Goal: Task Accomplishment & Management: Use online tool/utility

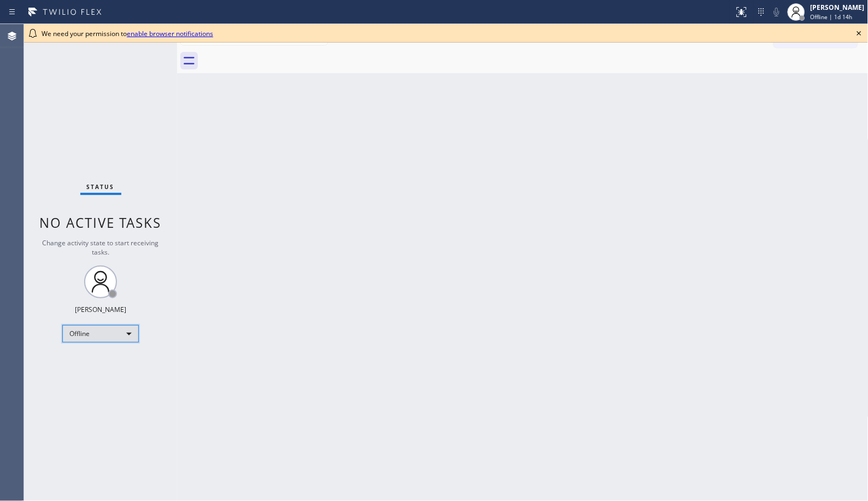
click at [124, 329] on div "Offline" at bounding box center [100, 333] width 77 height 17
click at [117, 370] on li "Unavailable" at bounding box center [100, 376] width 74 height 13
click at [781, 31] on icon at bounding box center [859, 33] width 4 height 4
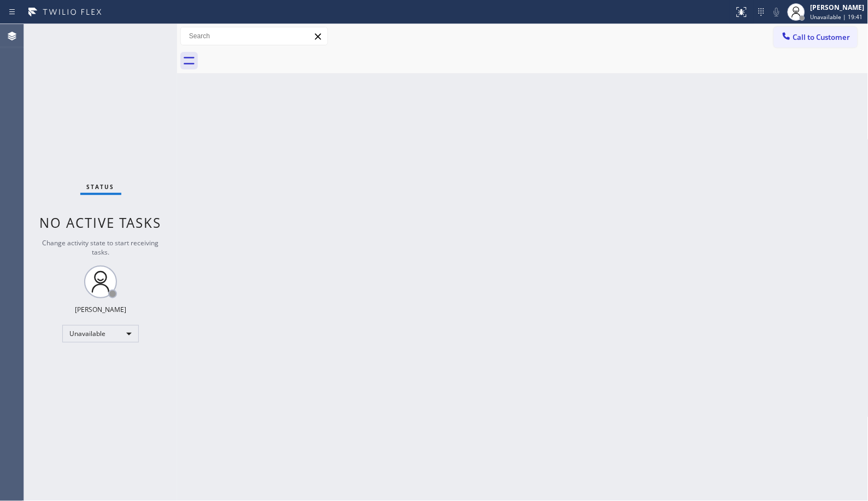
click at [56, 405] on div "Status No active tasks Change activity state to start receiving tasks. [PERSON_…" at bounding box center [100, 262] width 153 height 477
click at [781, 34] on icon at bounding box center [786, 36] width 11 height 11
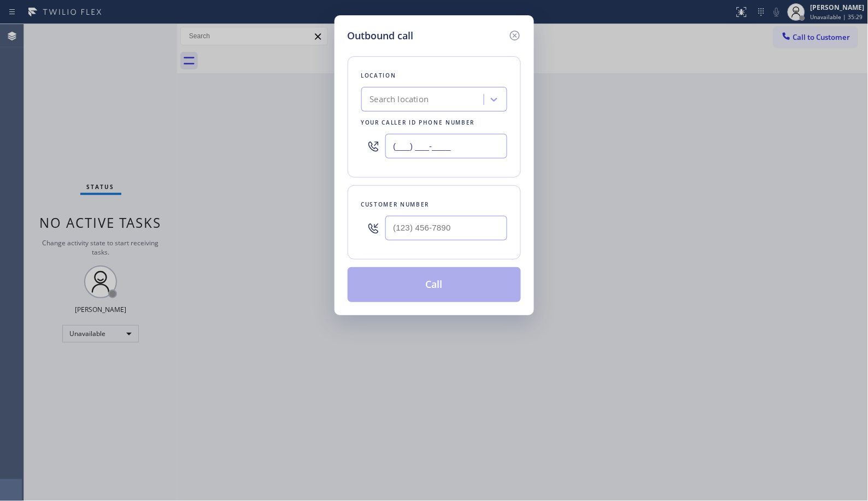
drag, startPoint x: 471, startPoint y: 149, endPoint x: 309, endPoint y: 2, distance: 218.6
click at [345, 138] on div "Outbound call Location Search location Your caller id phone number (___) ___-__…" at bounding box center [435, 165] width 200 height 300
paste input "714) 699-9003"
type input "[PHONE_NUMBER]"
drag, startPoint x: 447, startPoint y: 213, endPoint x: 343, endPoint y: 224, distance: 104.4
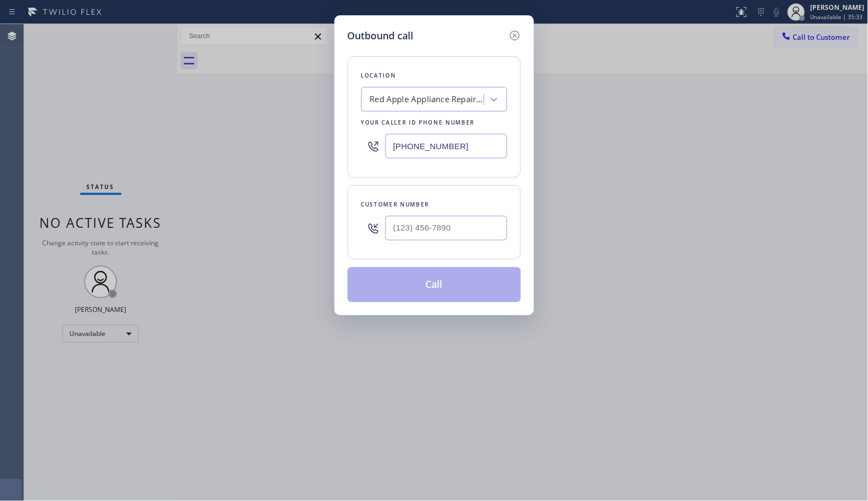
click at [343, 223] on div "Outbound call Location Red Apple Appliance Repair [GEOGRAPHIC_DATA] Your caller…" at bounding box center [435, 165] width 200 height 300
drag, startPoint x: 368, startPoint y: 227, endPoint x: 335, endPoint y: 193, distance: 48.3
click at [365, 227] on div "(___) ___-____" at bounding box center [434, 228] width 146 height 36
paste input "714) 721-2164"
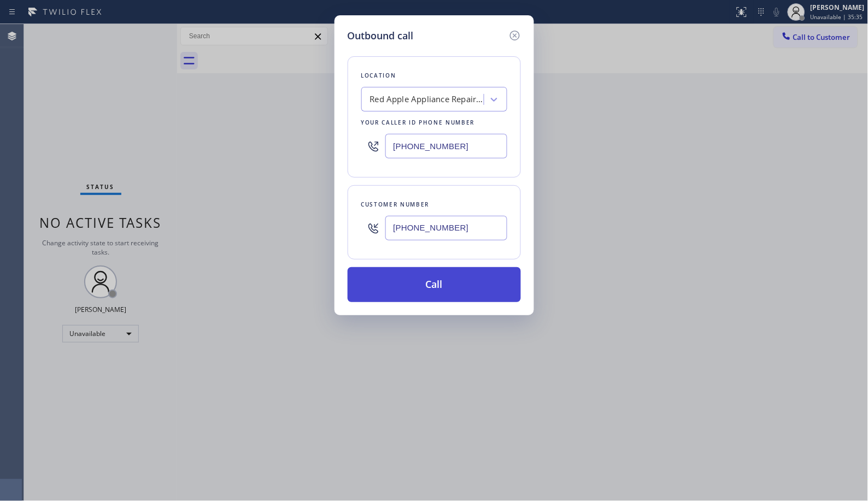
type input "[PHONE_NUMBER]"
click at [435, 284] on button "Call" at bounding box center [434, 284] width 173 height 35
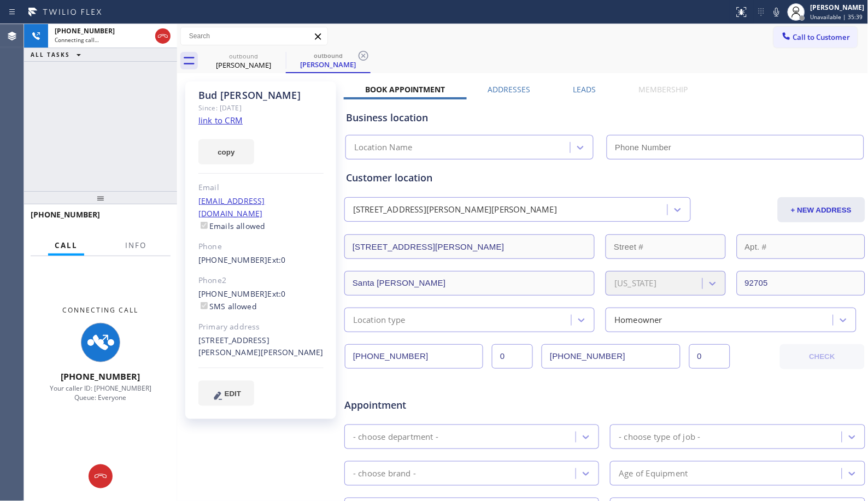
type input "[PHONE_NUMBER]"
click at [149, 244] on button "Info" at bounding box center [136, 245] width 34 height 21
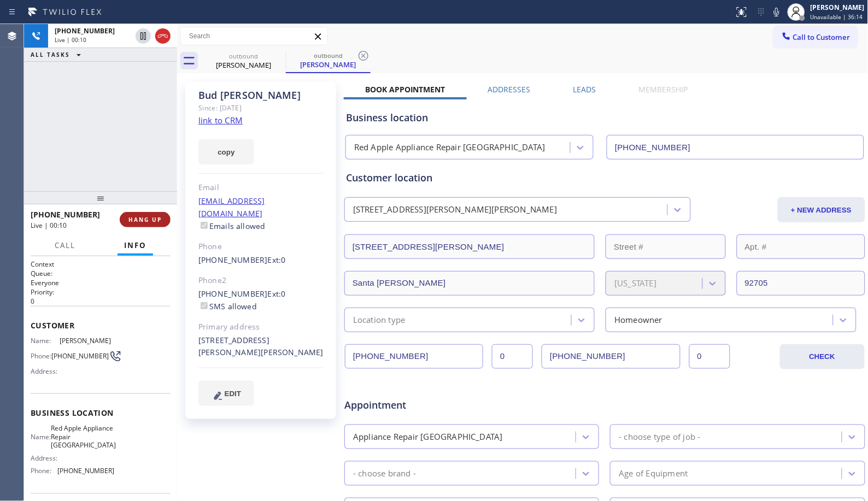
click at [162, 219] on button "HANG UP" at bounding box center [145, 219] width 51 height 15
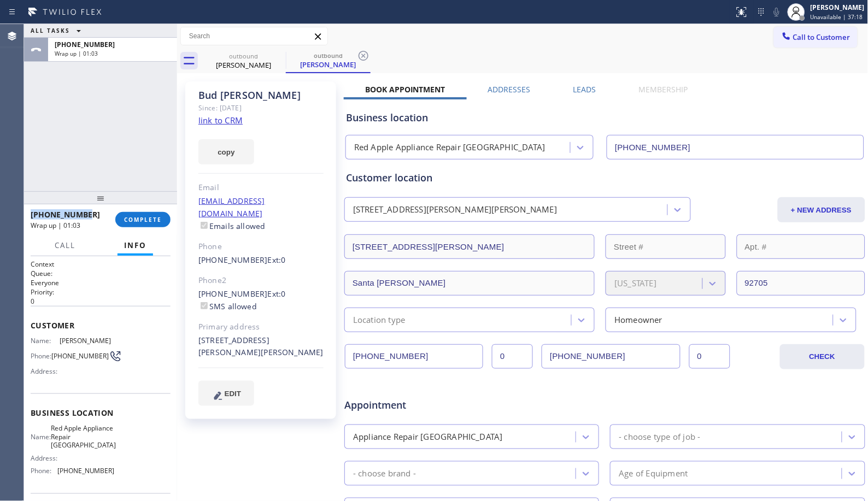
drag, startPoint x: 96, startPoint y: 210, endPoint x: 42, endPoint y: 1, distance: 216.4
click at [25, 210] on div "[PHONE_NUMBER] Wrap up | 01:03 COMPLETE" at bounding box center [100, 219] width 153 height 31
copy span "[PHONE_NUMBER]"
click at [102, 213] on div "[PHONE_NUMBER]" at bounding box center [69, 214] width 77 height 10
drag, startPoint x: 102, startPoint y: 215, endPoint x: 41, endPoint y: 218, distance: 60.7
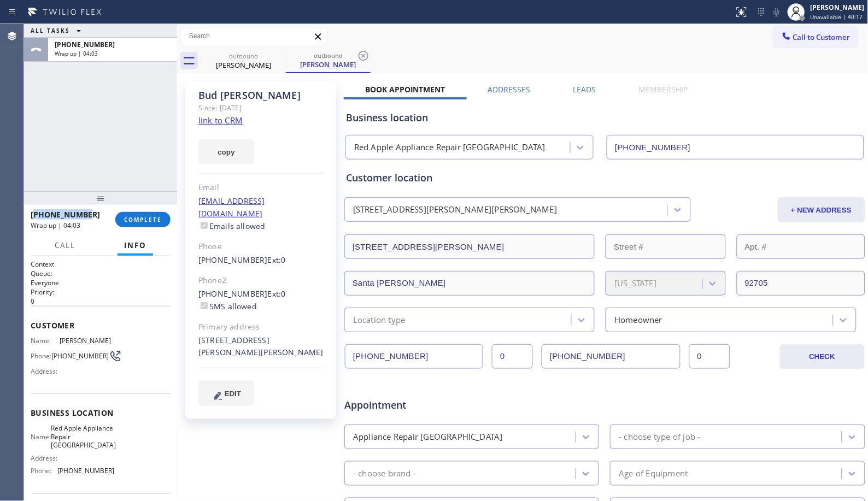
click at [39, 218] on div "[PHONE_NUMBER]" at bounding box center [69, 214] width 77 height 10
copy span "7147212164"
click at [141, 221] on span "COMPLETE" at bounding box center [143, 220] width 38 height 8
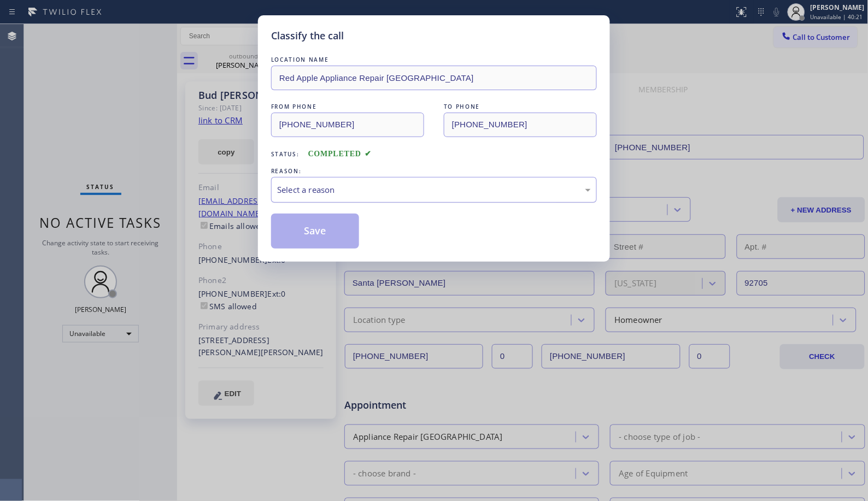
click at [470, 192] on div "Select a reason" at bounding box center [434, 190] width 314 height 13
click at [334, 233] on button "Save" at bounding box center [315, 231] width 88 height 35
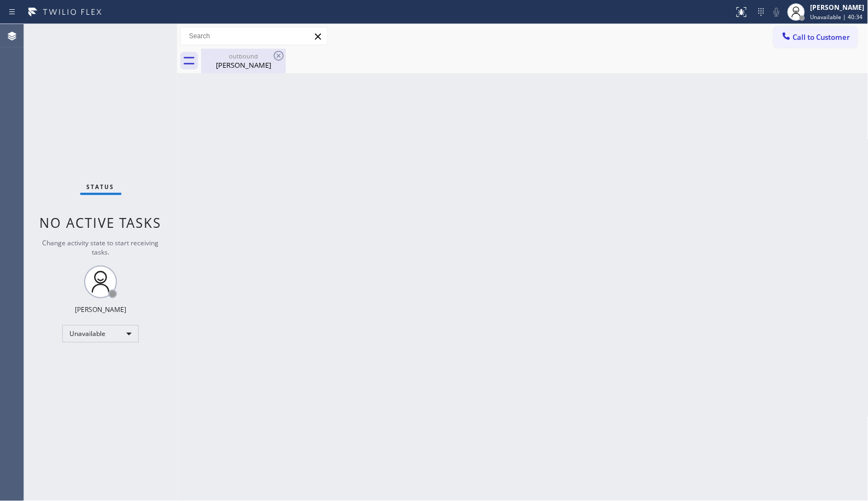
click at [253, 53] on div "outbound" at bounding box center [243, 56] width 83 height 8
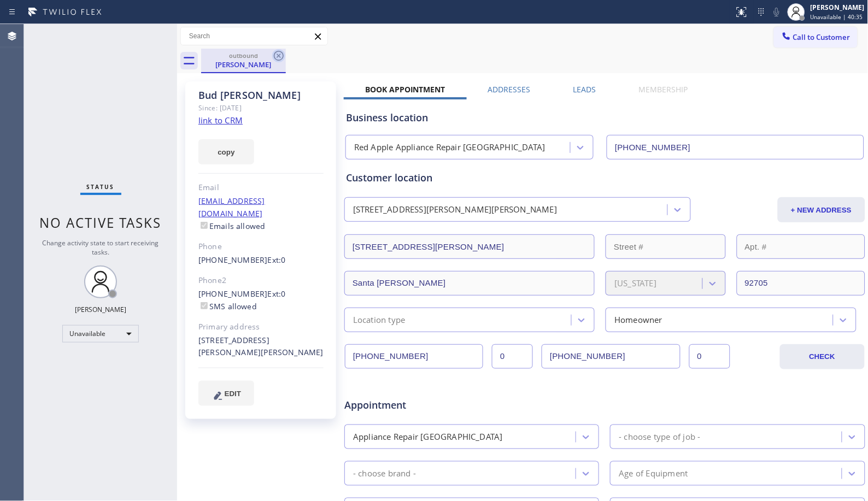
click at [276, 56] on icon at bounding box center [278, 55] width 13 height 13
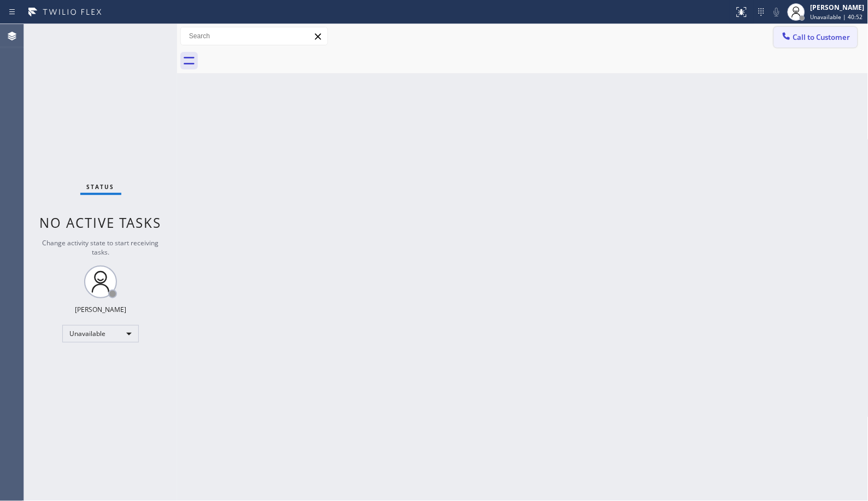
click at [781, 32] on span "Call to Customer" at bounding box center [821, 37] width 57 height 10
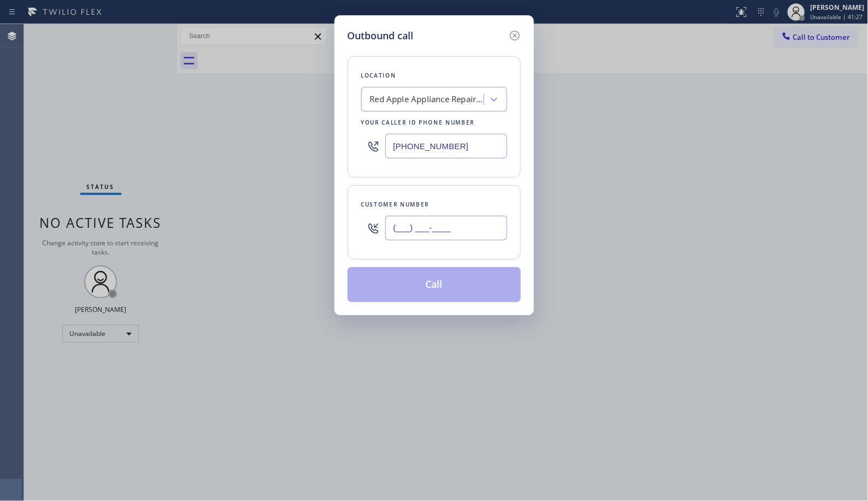
drag, startPoint x: 426, startPoint y: 226, endPoint x: 327, endPoint y: 218, distance: 99.8
click at [333, 219] on div "Outbound call Location Red Apple Appliance Repair [GEOGRAPHIC_DATA] Your caller…" at bounding box center [434, 250] width 868 height 501
paste input "714) 721-2164"
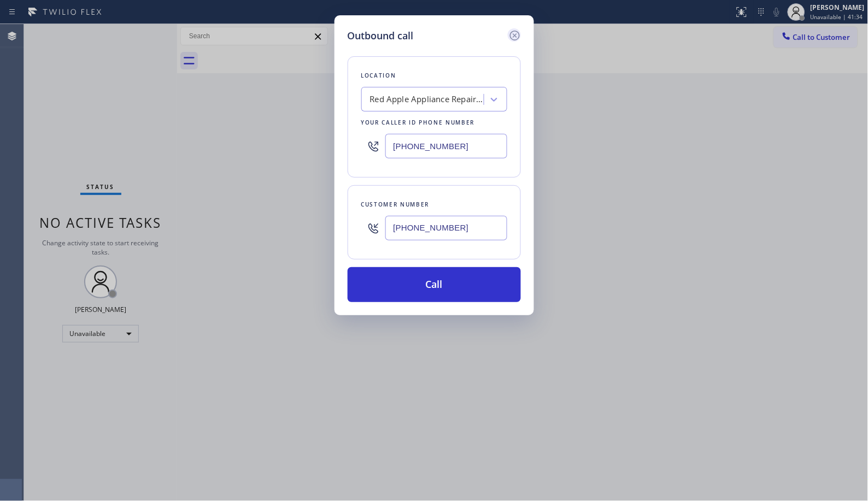
type input "[PHONE_NUMBER]"
click at [516, 34] on icon at bounding box center [514, 35] width 13 height 13
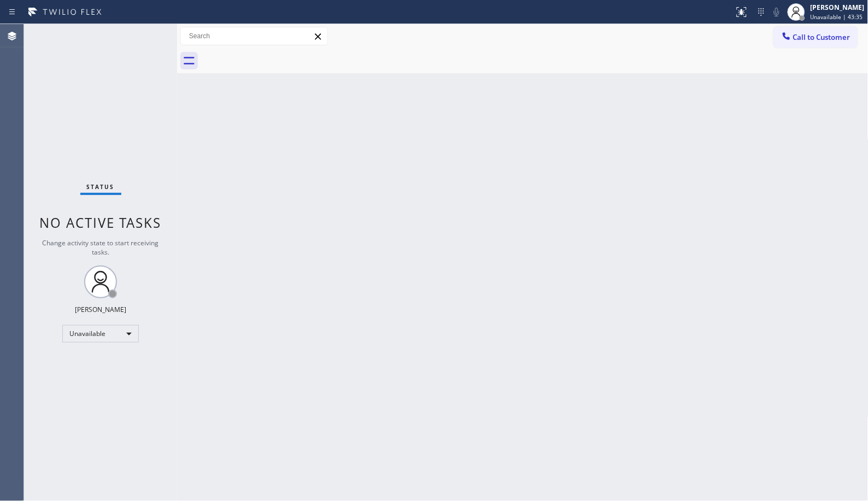
click at [104, 97] on div "Status No active tasks Change activity state to start receiving tasks. [PERSON_…" at bounding box center [100, 262] width 153 height 477
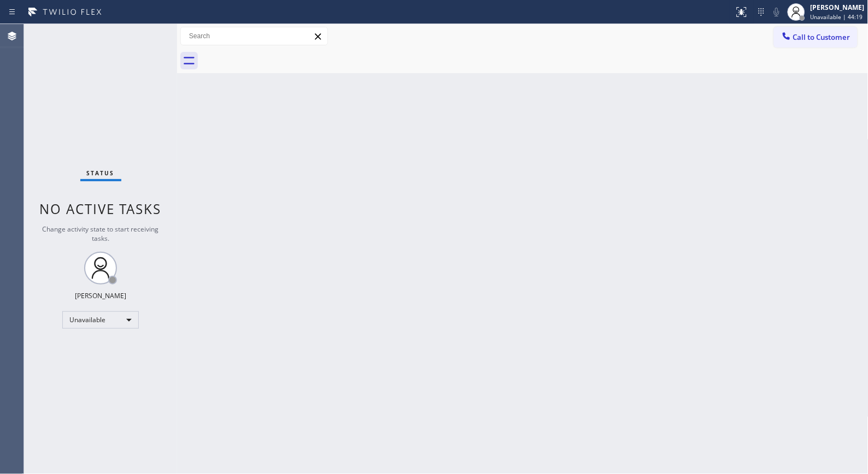
click at [313, 265] on div "Back to Dashboard Change Sender ID Customers Technicians Select a contact Outbo…" at bounding box center [522, 249] width 691 height 450
